Goal: Task Accomplishment & Management: Complete application form

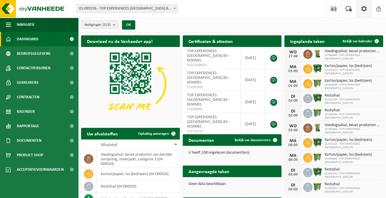
click at [364, 9] on span at bounding box center [363, 8] width 9 height 17
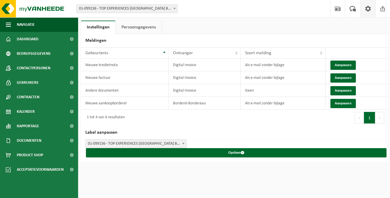
click at [314, 11] on div "Vestiging: 01-099156 - TOP EXPERIENCES BELGIUM BV - KEMMEL 10-984848 - TOP EXPE…" at bounding box center [195, 9] width 390 height 18
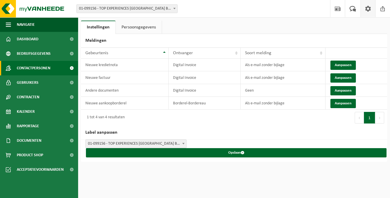
click at [24, 70] on span "Contactpersonen" at bounding box center [34, 68] width 34 height 14
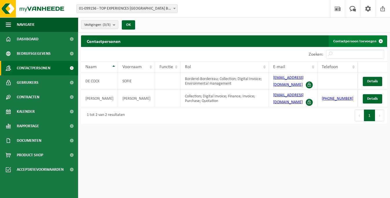
click at [353, 42] on link "Contactpersoon toevoegen" at bounding box center [358, 41] width 58 height 12
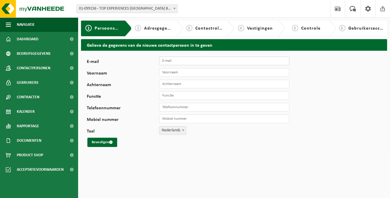
click at [204, 62] on input "E-mail" at bounding box center [224, 60] width 130 height 9
type input "maikel@kemmelberg.be"
type input "Maikel"
type input "Rogie"
click at [165, 96] on input "Cchef" at bounding box center [224, 95] width 130 height 9
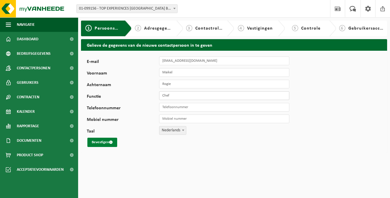
type input "Chef"
click at [109, 142] on button "Bevestigen" at bounding box center [102, 141] width 30 height 9
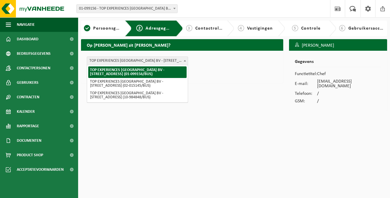
click at [135, 60] on span "TOP EXPERIENCES [GEOGRAPHIC_DATA] BV - [STREET_ADDRESS] (01-099156/BUS)" at bounding box center [137, 61] width 101 height 8
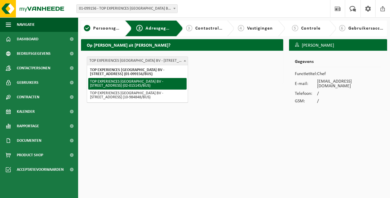
select select "77090"
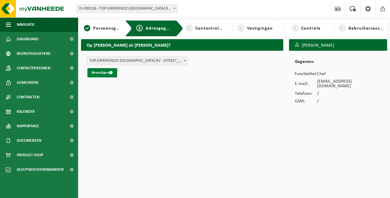
click at [104, 72] on button "Bevestigen" at bounding box center [102, 72] width 30 height 9
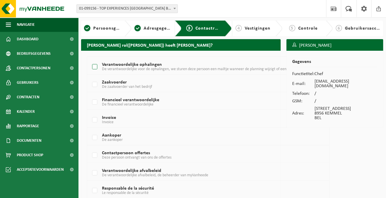
click at [104, 67] on span "De verantwoordelijke voor de ophalingen, we sturen deze persoon een mailtje wan…" at bounding box center [215, 69] width 227 height 5
click at [90, 60] on input "Verantwoordelijke ophalingen De verantwoordelijke voor de ophalingen, we sturen…" at bounding box center [90, 59] width 0 height 0
checkbox input "true"
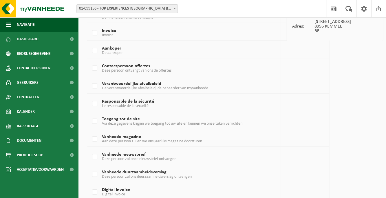
scroll to position [116, 0]
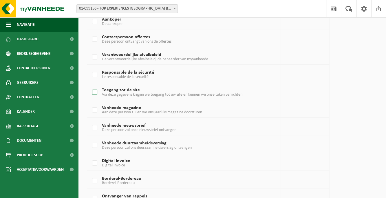
click at [95, 88] on label "Toegang tot de site Via deze gegevens krijgen we toegang tot uw site en kunnen …" at bounding box center [198, 92] width 215 height 9
click at [90, 85] on input "Toegang tot de site Via deze gegevens krijgen we toegang tot uw site en kunnen …" at bounding box center [90, 85] width 0 height 0
checkbox input "true"
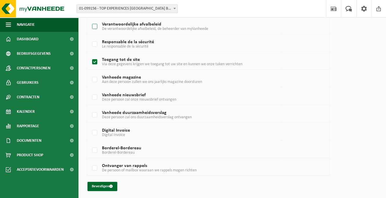
scroll to position [146, 0]
click at [105, 184] on button "Bevestigen" at bounding box center [102, 185] width 30 height 9
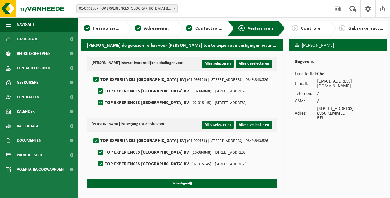
drag, startPoint x: 101, startPoint y: 91, endPoint x: 98, endPoint y: 93, distance: 3.5
click at [101, 91] on label"] "TOP EXPERIENCES BELGIUM BV | (10-984848) | KEMMELBERGWEG 38, 8956 KEMMEL" at bounding box center [172, 91] width 150 height 9
click at [96, 84] on input "TOP EXPERIENCES BELGIUM BV | (10-984848) | KEMMELBERGWEG 38, 8956 KEMMEL" at bounding box center [95, 84] width 0 height 0
checkbox input "false"
click at [101, 152] on label"] "TOP EXPERIENCES BELGIUM BV | (10-984848) | KEMMELBERGWEG 38, 8956 KEMMEL" at bounding box center [172, 152] width 150 height 9
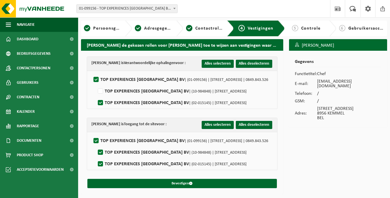
click at [96, 145] on input "TOP EXPERIENCES BELGIUM BV | (10-984848) | KEMMELBERGWEG 38, 8956 KEMMEL" at bounding box center [95, 145] width 0 height 0
checkbox input "false"
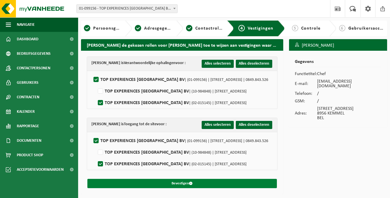
click at [219, 184] on button "Bevestigen" at bounding box center [182, 183] width 190 height 9
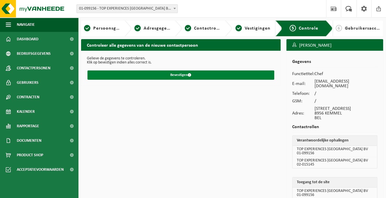
click at [193, 75] on button "Bevestigen" at bounding box center [180, 74] width 187 height 9
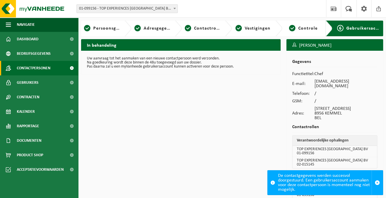
click at [34, 69] on span "Contactpersonen" at bounding box center [34, 68] width 34 height 14
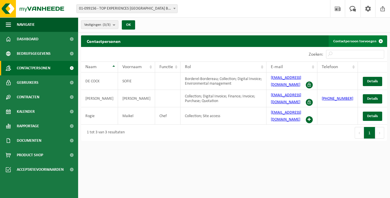
click at [351, 41] on link "Contactpersoon toevoegen" at bounding box center [358, 41] width 58 height 12
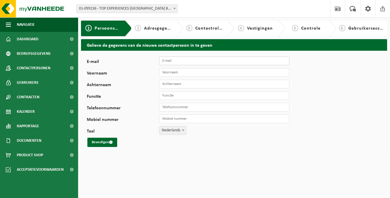
click at [173, 64] on input "E-mail" at bounding box center [224, 60] width 130 height 9
click at [185, 62] on input "E-mail" at bounding box center [224, 60] width 130 height 9
type input "[EMAIL_ADDRESS][DOMAIN_NAME]"
type input "[PERSON_NAME]"
type input "Jouret"
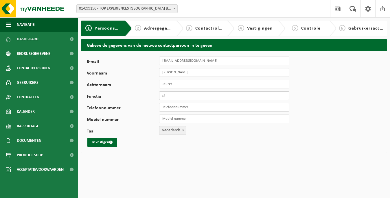
type input "s"
type input "Verantwoordelijke The Famous Belvédere"
click at [100, 144] on button "Bevestigen" at bounding box center [102, 141] width 30 height 9
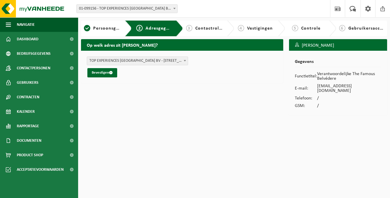
click at [110, 65] on body "Vestiging: 01-099156 - TOP EXPERIENCES [GEOGRAPHIC_DATA] BV - KEMMEL 10-984848 …" at bounding box center [195, 59] width 390 height 118
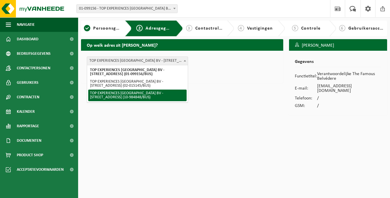
select select "624519"
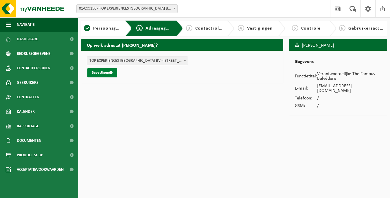
click at [109, 70] on button "Bevestigen" at bounding box center [102, 72] width 30 height 9
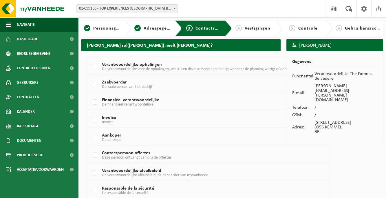
click at [109, 70] on span "De verantwoordelijke voor de ophalingen, we sturen deze persoon een mailtje wan…" at bounding box center [215, 69] width 227 height 5
click at [90, 60] on input "Verantwoordelijke ophalingen De verantwoordelijke voor de ophalingen, we sturen…" at bounding box center [90, 59] width 0 height 0
checkbox input "true"
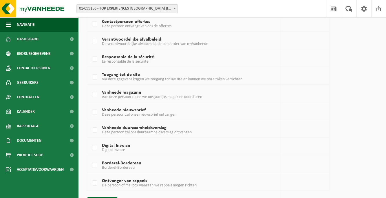
scroll to position [146, 0]
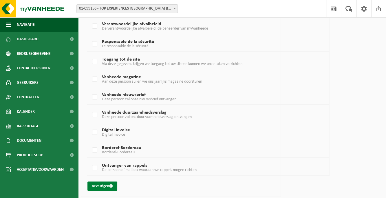
click at [102, 183] on button "Bevestigen" at bounding box center [102, 185] width 30 height 9
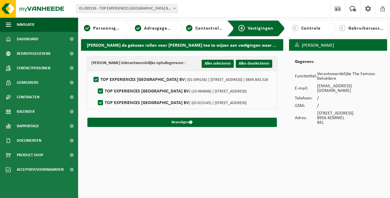
click at [103, 91] on label"] "TOP EXPERIENCES BELGIUM BV | (10-984848) | KEMMELBERGWEG 38, 8956 KEMMEL" at bounding box center [172, 91] width 150 height 9
click at [96, 84] on input "TOP EXPERIENCES BELGIUM BV | (10-984848) | KEMMELBERGWEG 38, 8956 KEMMEL" at bounding box center [95, 84] width 0 height 0
checkbox input "false"
click at [100, 80] on label"] "TOP EXPERIENCES BELGIUM BV | (01-099156) | KEMMELBERGWEG 34, 8956 KEMMEL | 0849…" at bounding box center [180, 79] width 176 height 9
click at [91, 72] on input "TOP EXPERIENCES BELGIUM BV | (01-099156) | KEMMELBERGWEG 34, 8956 KEMMEL | 0849…" at bounding box center [91, 72] width 0 height 0
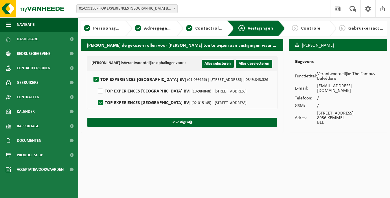
checkbox input "false"
click at [97, 77] on label"] "TOP EXPERIENCES BELGIUM BV | (01-099156) | KEMMELBERGWEG 34, 8956 KEMMEL | 0849…" at bounding box center [180, 79] width 176 height 9
click at [91, 72] on input "TOP EXPERIENCES BELGIUM BV | (01-099156) | KEMMELBERGWEG 34, 8956 KEMMEL | 0849…" at bounding box center [91, 72] width 0 height 0
checkbox input "true"
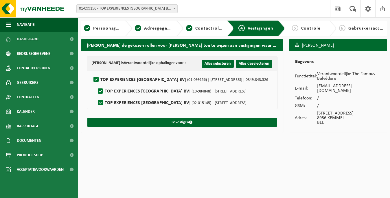
checkbox input "true"
click at [99, 90] on label"] "TOP EXPERIENCES BELGIUM BV | (10-984848) | KEMMELBERGWEG 38, 8956 KEMMEL" at bounding box center [172, 91] width 150 height 9
click at [96, 84] on input "TOP EXPERIENCES BELGIUM BV | (10-984848) | KEMMELBERGWEG 38, 8956 KEMMEL" at bounding box center [95, 84] width 0 height 0
checkbox input "false"
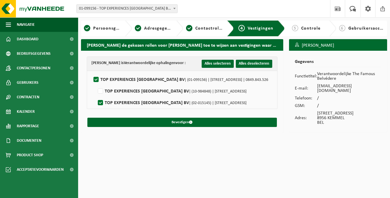
click at [102, 103] on label"] "TOP EXPERIENCES BELGIUM BV | (02-015145) | KEMMELBERGWEG 34, 8956 KEMMEL" at bounding box center [172, 102] width 150 height 9
click at [96, 95] on input "TOP EXPERIENCES BELGIUM BV | (02-015145) | KEMMELBERGWEG 34, 8956 KEMMEL" at bounding box center [95, 95] width 0 height 0
checkbox input "false"
click at [102, 89] on label"] "TOP EXPERIENCES BELGIUM BV | (10-984848) | KEMMELBERGWEG 38, 8956 KEMMEL" at bounding box center [172, 91] width 150 height 9
click at [96, 84] on input "TOP EXPERIENCES BELGIUM BV | (10-984848) | KEMMELBERGWEG 38, 8956 KEMMEL" at bounding box center [95, 84] width 0 height 0
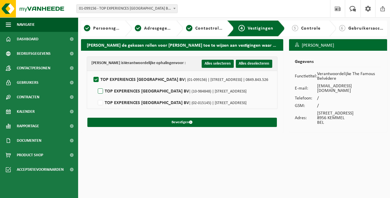
checkbox input "true"
click at [117, 115] on form "Lucas Jouret is Verantwoordelijke ophalingen voor : Alles selecteren Alles dese…" at bounding box center [182, 91] width 191 height 70
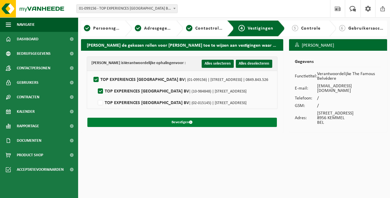
click at [117, 118] on button "Bevestigen" at bounding box center [182, 121] width 190 height 9
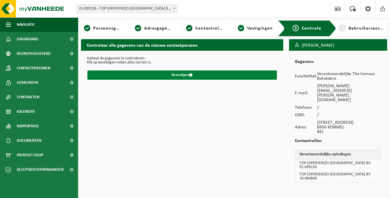
click at [133, 74] on button "Bevestigen" at bounding box center [182, 74] width 190 height 9
